Goal: Subscribe to service/newsletter

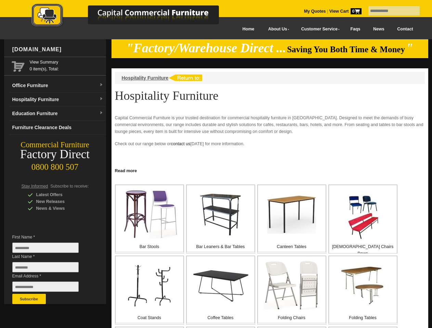
click at [389, 11] on input "text" at bounding box center [393, 10] width 51 height 9
click at [51, 269] on input "Last Name *" at bounding box center [45, 267] width 66 height 10
click at [29, 299] on button "Subscribe" at bounding box center [28, 299] width 33 height 10
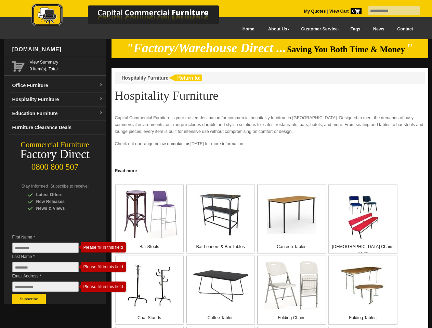
click at [270, 170] on link "Read more" at bounding box center [269, 170] width 316 height 9
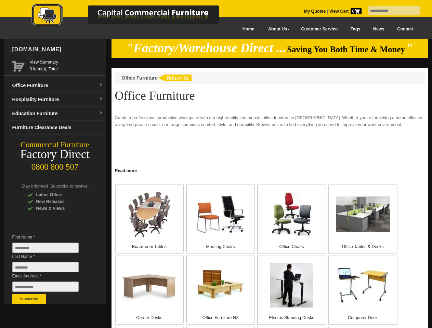
click at [389, 11] on input "text" at bounding box center [393, 10] width 51 height 9
click at [51, 269] on input "Last Name *" at bounding box center [45, 267] width 66 height 10
click at [29, 299] on button "Subscribe" at bounding box center [28, 299] width 33 height 10
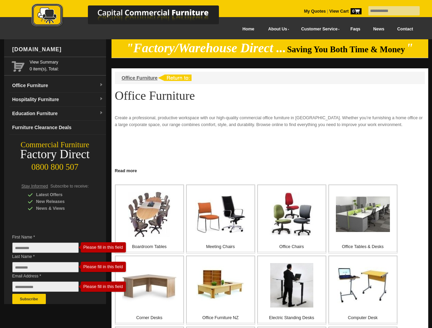
click at [270, 170] on link "Read more" at bounding box center [269, 170] width 316 height 9
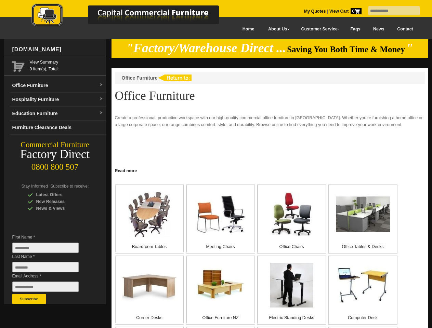
click at [389, 11] on input "text" at bounding box center [393, 10] width 51 height 9
click at [51, 269] on input "Last Name *" at bounding box center [45, 267] width 66 height 10
click at [29, 299] on button "Subscribe" at bounding box center [28, 299] width 33 height 10
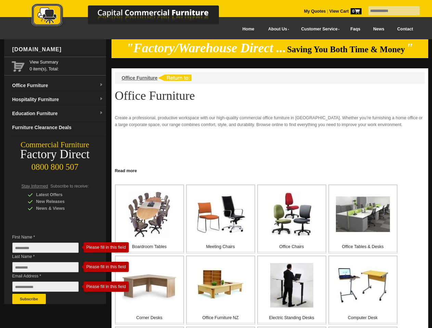
click at [270, 170] on link "Read more" at bounding box center [269, 170] width 316 height 9
